Goal: Task Accomplishment & Management: Use online tool/utility

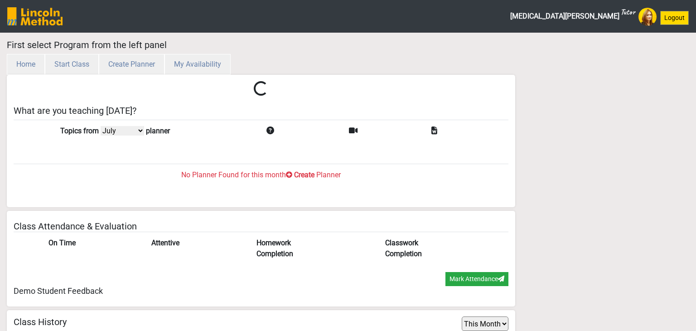
select select "July"
select select "month"
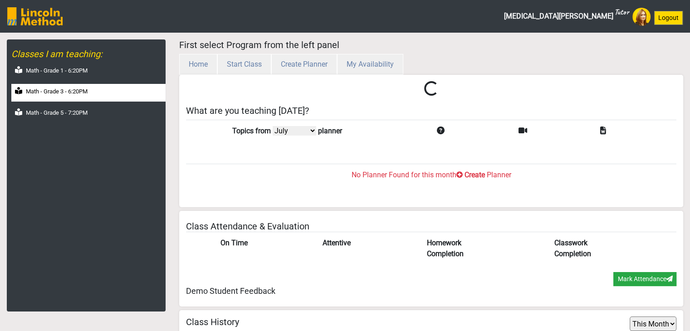
click at [91, 96] on div "Math - Grade 3 - 6:20PM" at bounding box center [88, 93] width 154 height 18
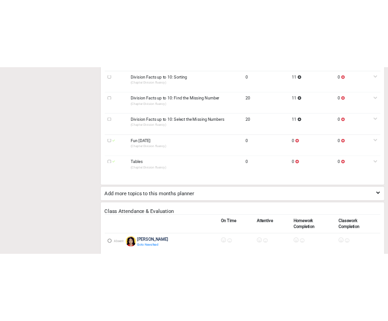
scroll to position [821, 0]
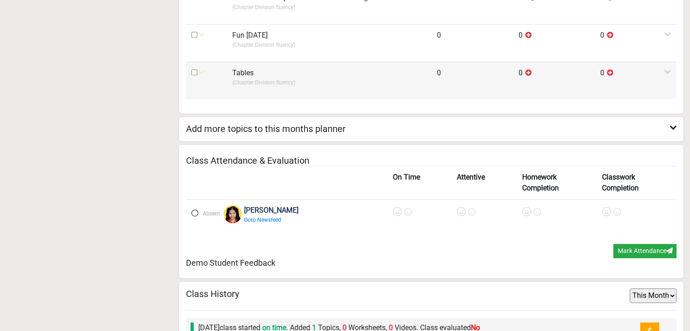
click at [261, 78] on p "(Chapter: Division fluency )" at bounding box center [329, 82] width 194 height 8
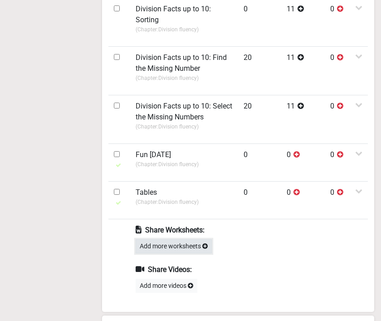
click at [179, 246] on button "Add more worksheets" at bounding box center [174, 246] width 76 height 14
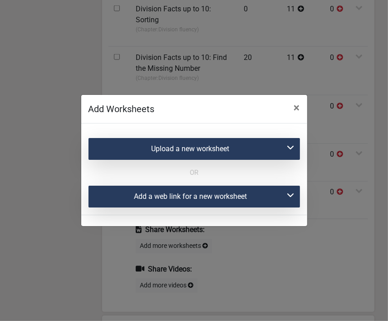
click at [198, 149] on div "Upload a new worksheet" at bounding box center [193, 149] width 211 height 22
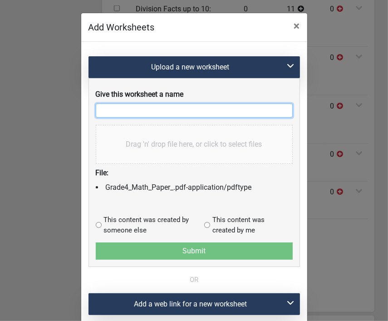
click at [117, 116] on input "text" at bounding box center [194, 110] width 197 height 14
type input "Maths test"
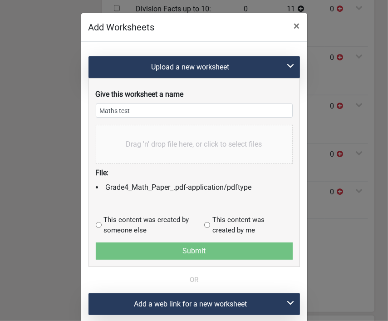
click at [205, 225] on input "radio" at bounding box center [207, 225] width 6 height 6
radio input "true"
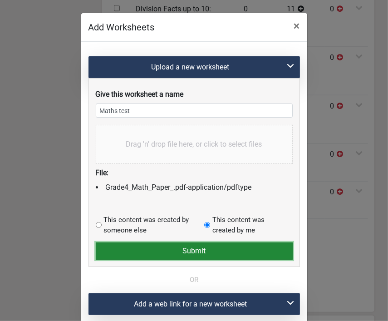
click at [195, 249] on button "Submit" at bounding box center [194, 250] width 197 height 17
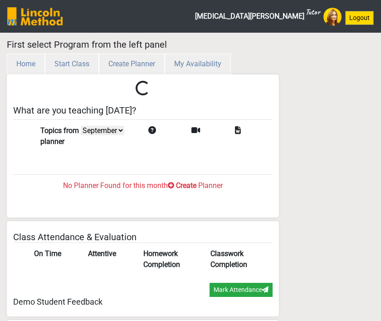
select select "month"
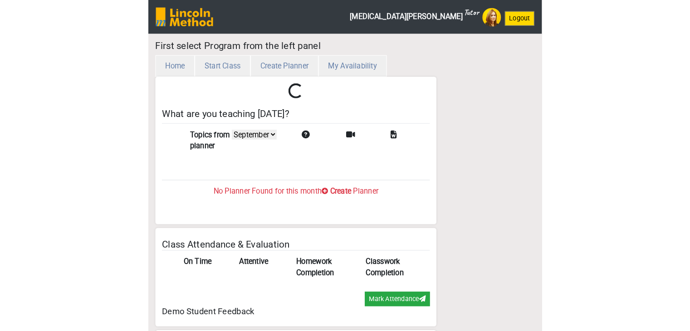
scroll to position [49, 0]
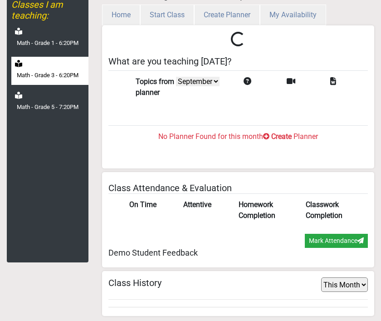
click at [45, 68] on div "Math - Grade 3 - 6:20PM" at bounding box center [49, 71] width 77 height 29
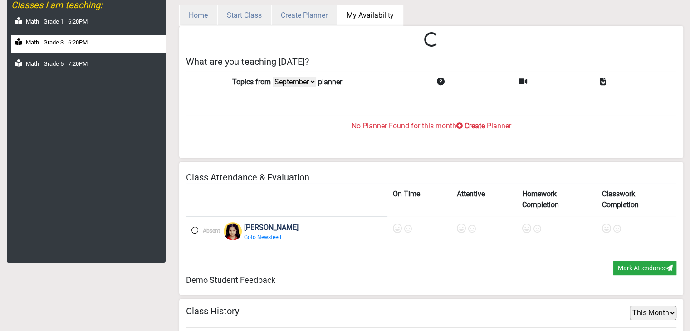
click at [380, 16] on button "My Availability" at bounding box center [370, 15] width 66 height 21
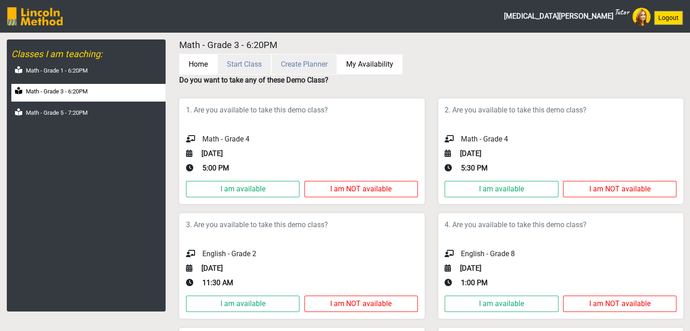
click at [184, 64] on button "Home" at bounding box center [198, 64] width 38 height 21
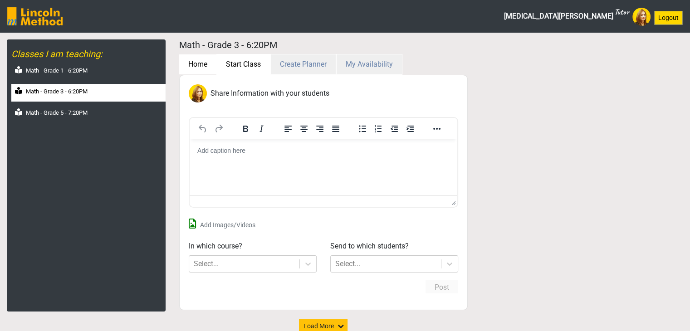
click at [236, 65] on button "Start Class" at bounding box center [243, 64] width 54 height 21
select select "month"
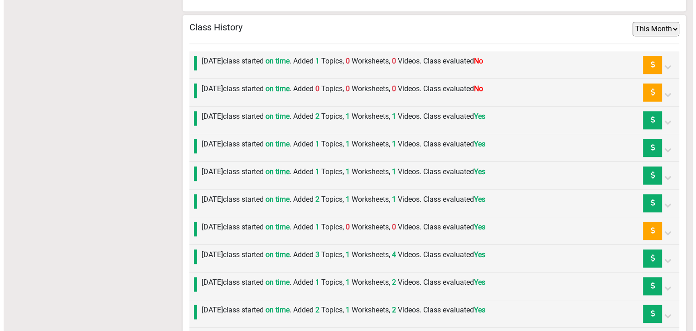
scroll to position [1088, 0]
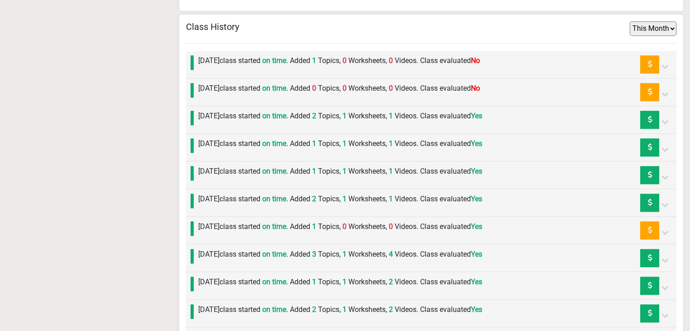
click at [329, 63] on label "Monday 15th September class started on time . Added 1 Topics, 0 Worksheets, 0 V…" at bounding box center [339, 60] width 282 height 11
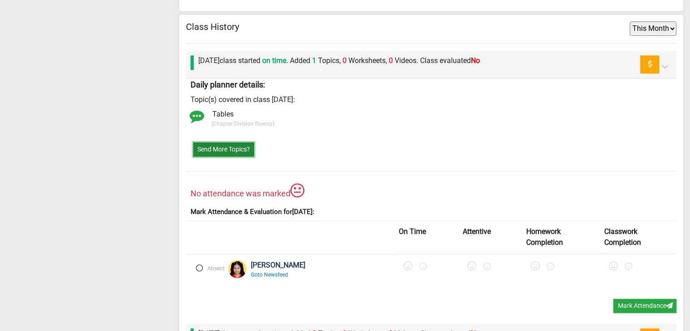
click at [232, 142] on button "Send More Topics?" at bounding box center [223, 149] width 61 height 14
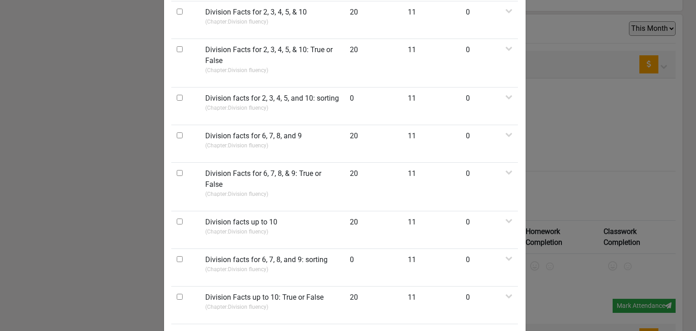
scroll to position [591, 0]
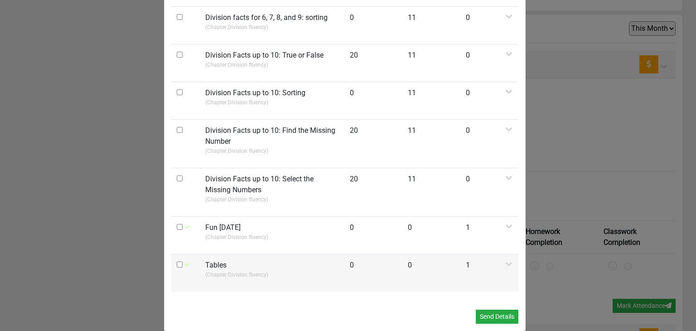
click at [177, 262] on input "checkbox" at bounding box center [180, 265] width 6 height 6
checkbox input "true"
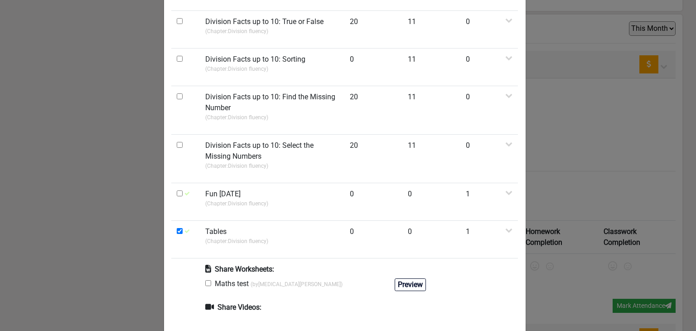
scroll to position [654, 0]
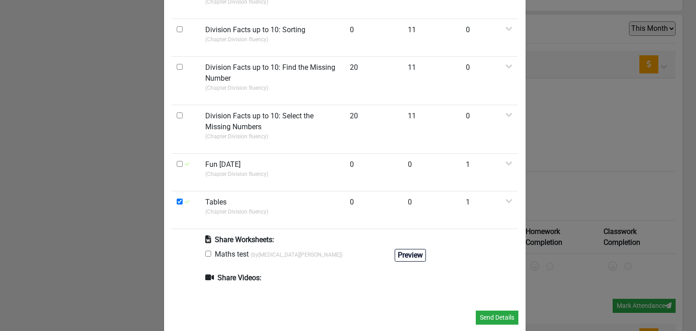
click at [206, 251] on input "checkbox" at bounding box center [208, 254] width 6 height 6
checkbox input "true"
click at [380, 311] on button "Send Details" at bounding box center [497, 318] width 43 height 14
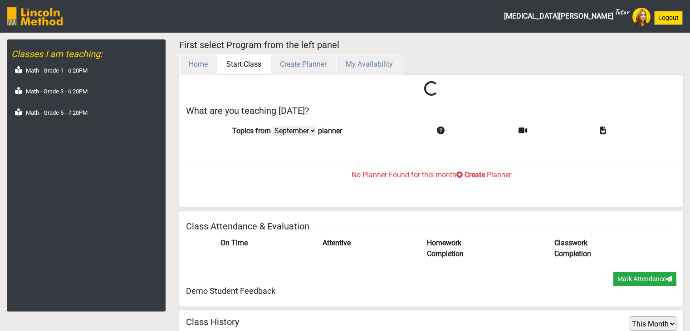
select select "month"
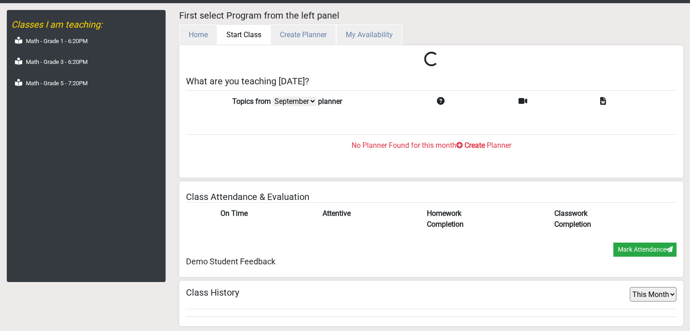
click at [98, 93] on div "Classes I am teaching: Math - Grade 1 - 6:20PM Math - Grade 3 - 6:20PM Math - G…" at bounding box center [86, 146] width 159 height 272
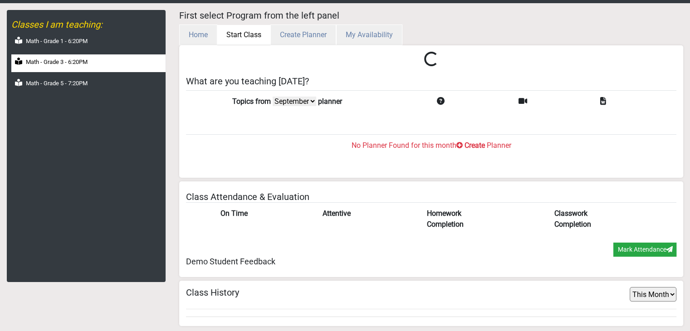
click at [88, 59] on label "Math - Grade 3 - 6:20PM" at bounding box center [57, 62] width 62 height 9
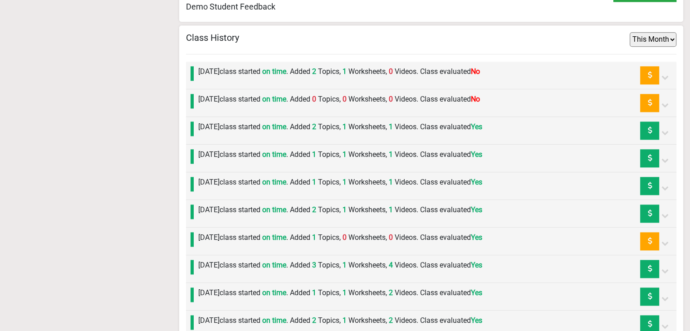
scroll to position [1002, 0]
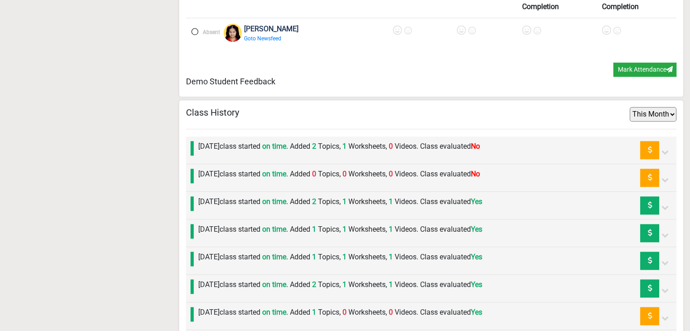
click at [290, 170] on label "Friday 12th September class started on time . Added 0 Topics, 0 Worksheets, 0 V…" at bounding box center [339, 174] width 282 height 11
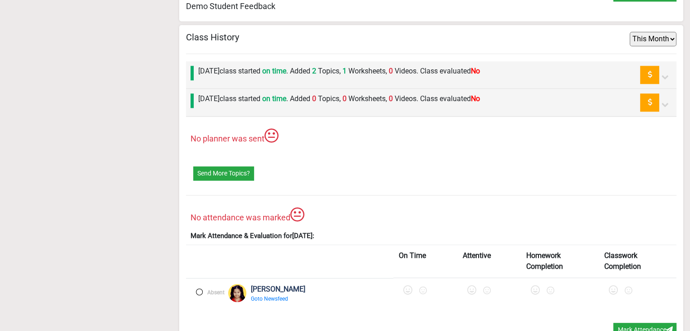
scroll to position [1093, 0]
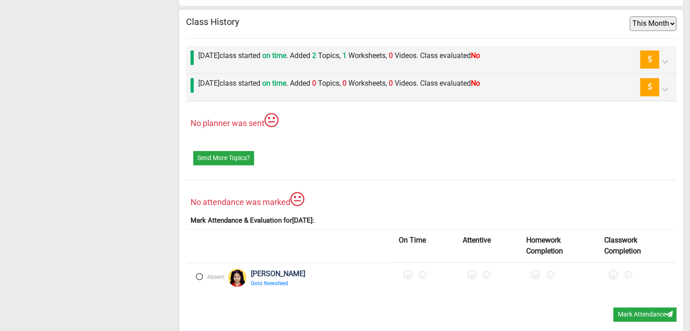
click at [196, 273] on label at bounding box center [199, 276] width 7 height 7
click at [404, 271] on icon at bounding box center [408, 274] width 9 height 9
click at [471, 270] on icon at bounding box center [475, 274] width 9 height 9
click at [535, 272] on icon at bounding box center [539, 274] width 9 height 9
click at [611, 272] on icon at bounding box center [615, 274] width 9 height 9
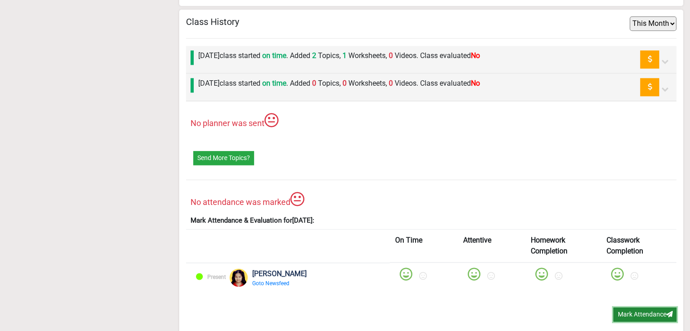
click at [628, 307] on button "Mark Attendance" at bounding box center [644, 314] width 63 height 14
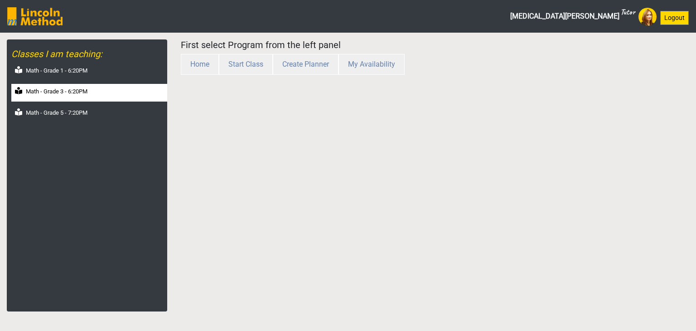
click at [91, 97] on div "Math - Grade 3 - 6:20PM" at bounding box center [89, 93] width 156 height 18
select select "month"
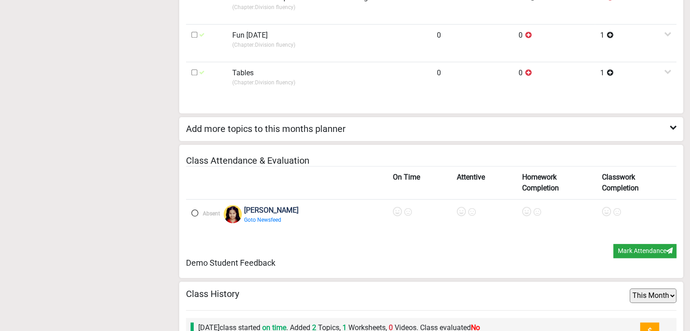
scroll to position [912, 0]
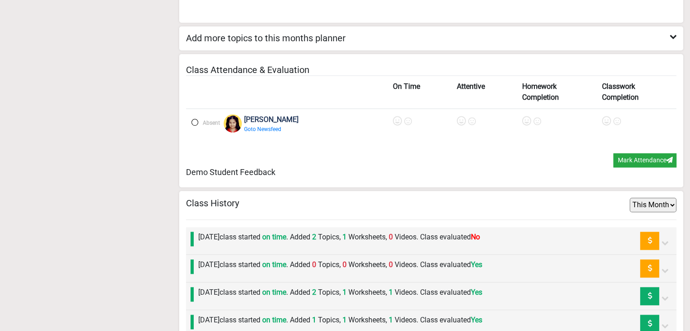
click at [192, 119] on label at bounding box center [194, 122] width 7 height 7
click at [394, 118] on icon at bounding box center [398, 121] width 9 height 9
click at [457, 118] on icon at bounding box center [461, 121] width 9 height 9
drag, startPoint x: 512, startPoint y: 120, endPoint x: 550, endPoint y: 128, distance: 39.0
click at [523, 120] on icon at bounding box center [527, 121] width 9 height 9
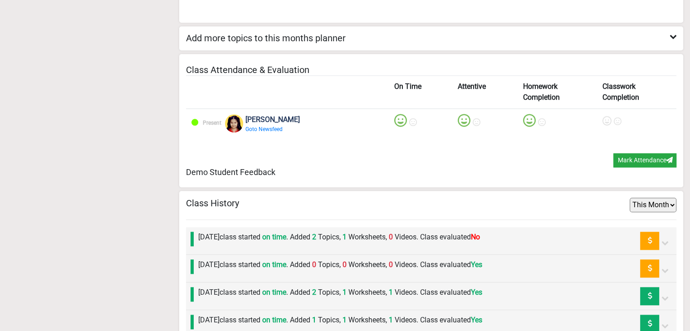
click at [602, 125] on label at bounding box center [606, 121] width 9 height 14
click at [636, 162] on button "Mark Attendance" at bounding box center [644, 160] width 63 height 14
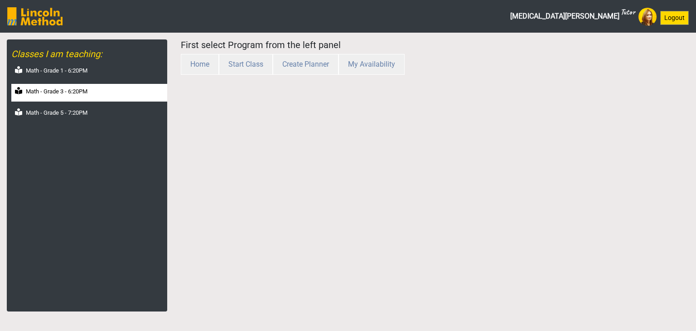
click at [49, 99] on div "Math - Grade 3 - 6:20PM" at bounding box center [89, 93] width 156 height 18
select select "month"
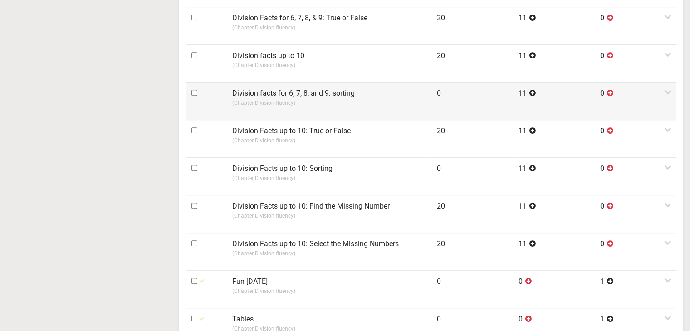
scroll to position [458, 0]
